Goal: Task Accomplishment & Management: Manage account settings

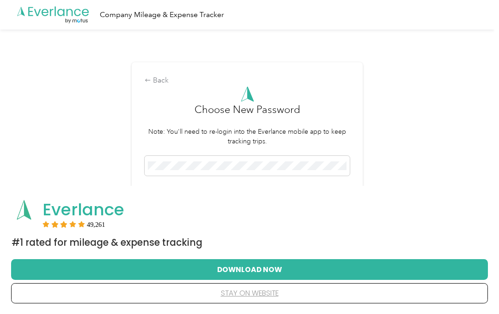
click at [253, 268] on button "Download Now" at bounding box center [249, 269] width 447 height 19
click at [264, 268] on button "Download Now" at bounding box center [249, 269] width 447 height 19
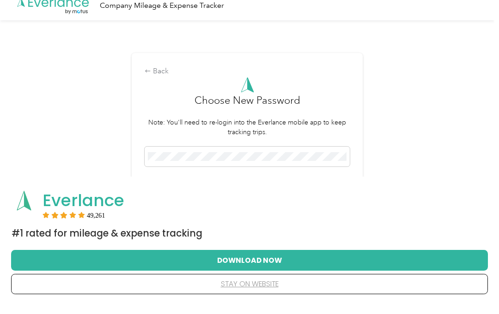
scroll to position [9, 0]
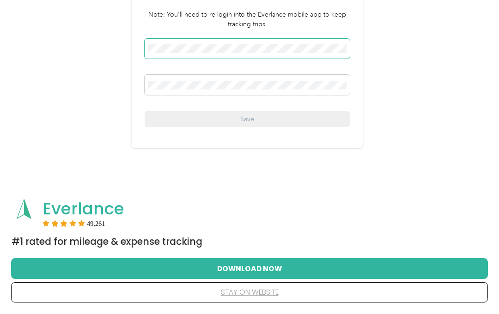
scroll to position [115, 0]
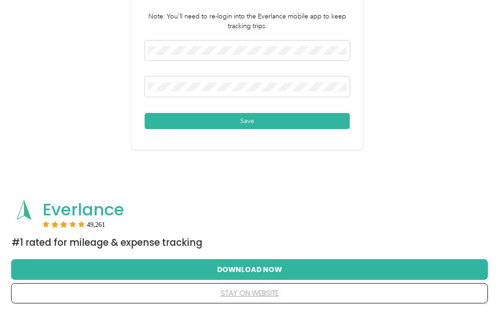
click at [257, 120] on button "Save" at bounding box center [247, 121] width 205 height 16
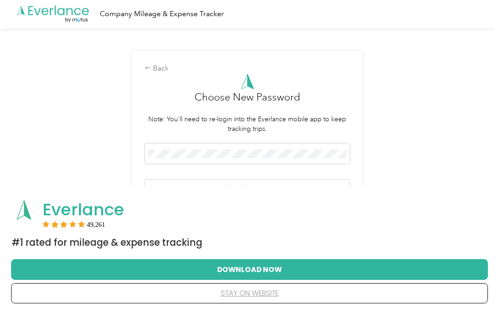
scroll to position [0, 0]
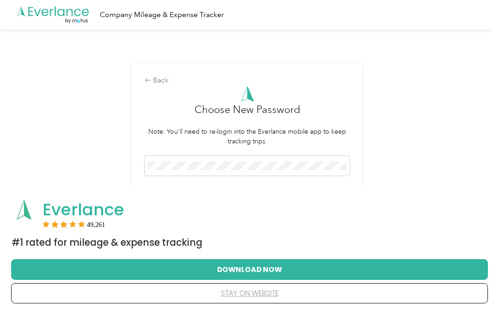
click at [319, 159] on span at bounding box center [247, 166] width 205 height 20
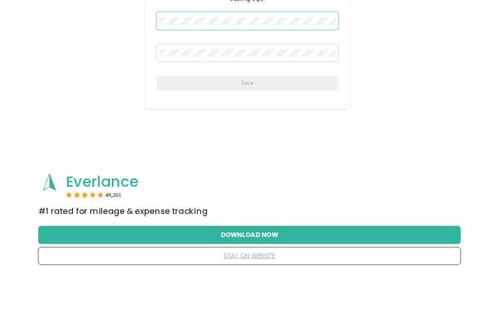
scroll to position [117, 0]
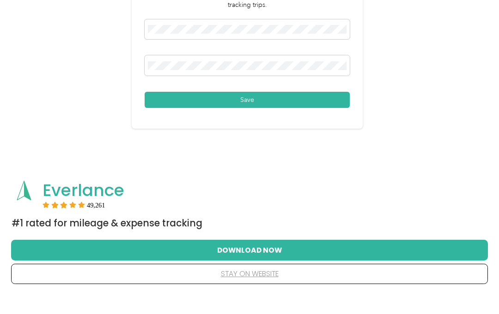
click at [268, 111] on button "Save" at bounding box center [247, 119] width 205 height 16
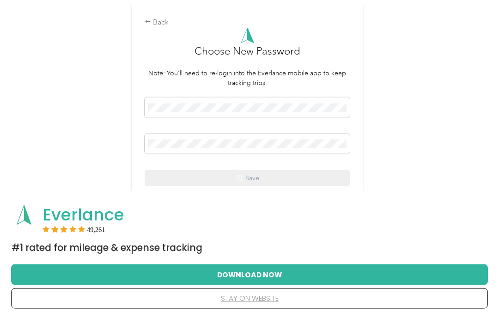
scroll to position [0, 0]
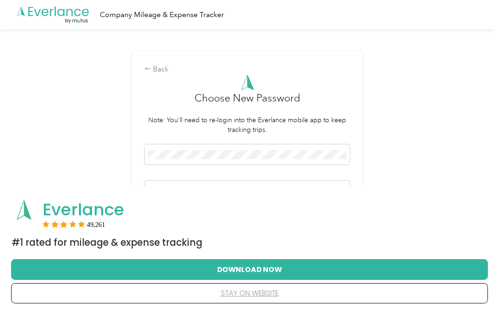
click at [494, 120] on div "Back Choose New Password Note: You'll need to re-login into the Everlance mobil…" at bounding box center [247, 168] width 494 height 277
